Goal: Use online tool/utility: Utilize a website feature to perform a specific function

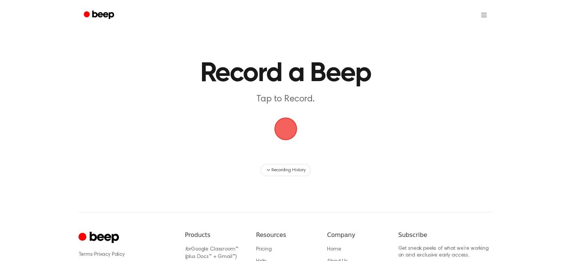
click at [281, 139] on span "button" at bounding box center [285, 128] width 21 height 21
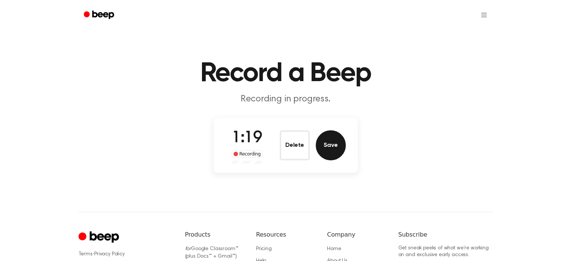
click at [332, 147] on button "Save" at bounding box center [331, 145] width 30 height 30
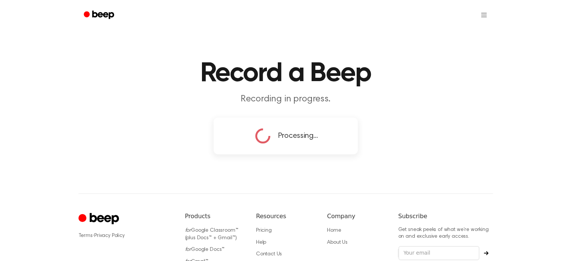
click at [138, 141] on main "Record a Beep Recording in progress. Processing..." at bounding box center [285, 78] width 571 height 157
click at [180, 107] on main "Record a Beep Recording in progress. Processing..." at bounding box center [285, 78] width 571 height 157
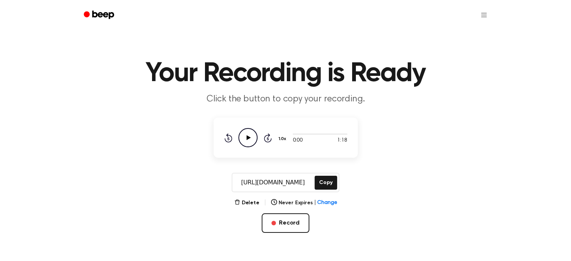
click at [80, 142] on main "Your Recording is Ready Click the button to copy your recording. 0:00 1:18 1.0x…" at bounding box center [285, 137] width 571 height 275
click at [242, 142] on icon "Play Audio" at bounding box center [247, 137] width 19 height 19
click at [295, 133] on div at bounding box center [320, 134] width 54 height 6
click at [245, 136] on icon "Pause Audio" at bounding box center [247, 137] width 19 height 19
click at [245, 136] on icon "Play Audio" at bounding box center [247, 137] width 19 height 19
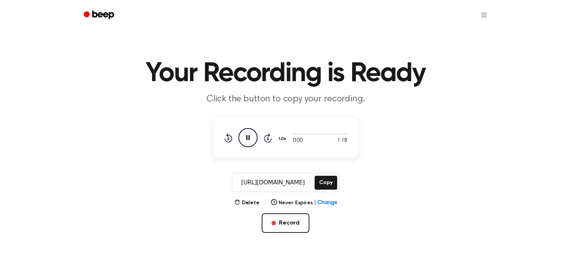
click at [269, 135] on icon "Skip 5 seconds" at bounding box center [267, 138] width 8 height 10
click at [245, 135] on icon "Pause Audio" at bounding box center [247, 137] width 19 height 19
click at [179, 167] on main "Your Recording is Ready Click the button to copy your recording. 0:00 1:18 1.0x…" at bounding box center [285, 137] width 571 height 275
click at [244, 134] on icon "Play Audio" at bounding box center [247, 137] width 19 height 19
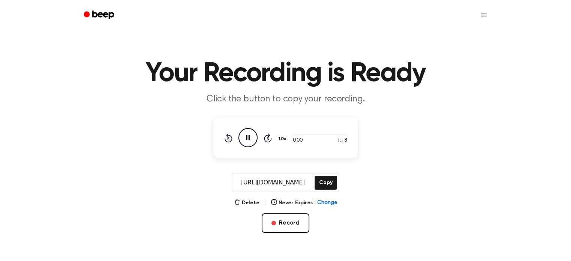
click at [244, 134] on icon "Pause Audio" at bounding box center [247, 137] width 19 height 19
click at [301, 134] on div at bounding box center [320, 134] width 54 height 1
click at [323, 181] on button "Copy" at bounding box center [326, 183] width 22 height 14
click at [296, 133] on div at bounding box center [320, 134] width 54 height 6
click at [255, 135] on icon "Play Audio" at bounding box center [247, 137] width 19 height 19
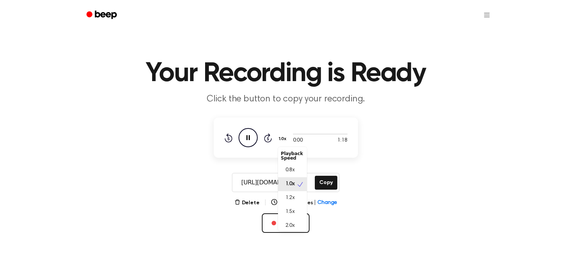
click at [282, 139] on button "1.0x" at bounding box center [283, 138] width 11 height 13
click at [293, 193] on div "1.2x" at bounding box center [292, 198] width 29 height 14
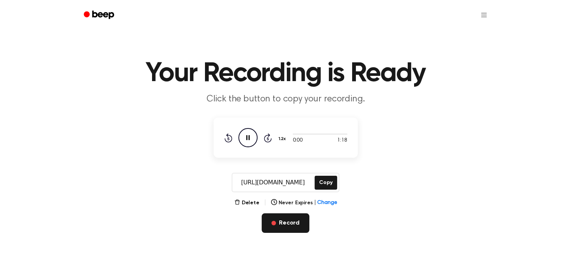
click at [297, 220] on button "Record" at bounding box center [286, 223] width 48 height 20
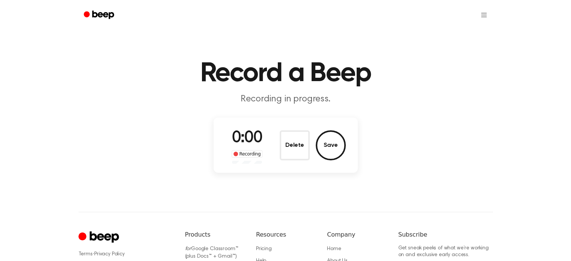
click at [297, 220] on div "Terms · Privacy Policy Products for Google Classroom™ (plus Docs™ + Gmail™) for…" at bounding box center [285, 265] width 414 height 106
click at [299, 150] on button "Delete" at bounding box center [295, 145] width 30 height 30
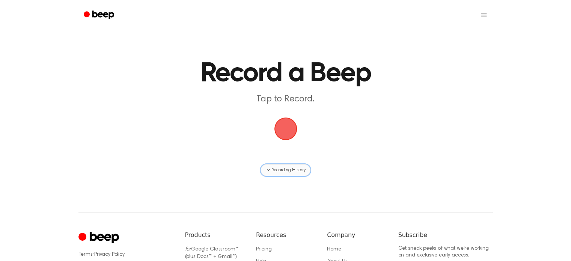
click at [293, 170] on span "Recording History" at bounding box center [288, 170] width 34 height 7
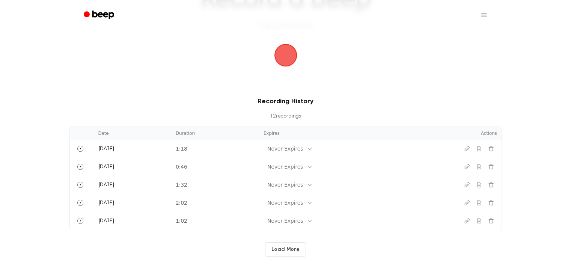
scroll to position [74, 0]
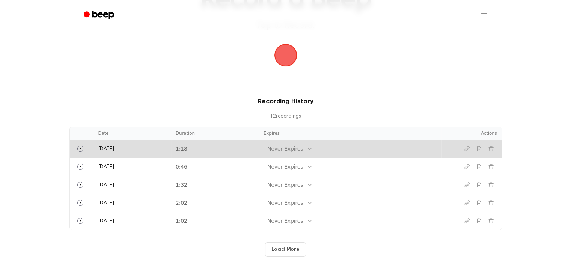
click at [224, 145] on td "1:18" at bounding box center [215, 149] width 88 height 18
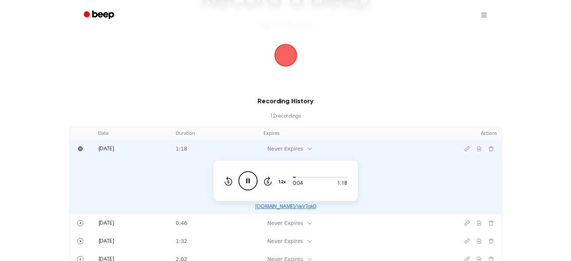
click at [252, 183] on icon "Pause Audio" at bounding box center [247, 180] width 19 height 19
